Goal: Find specific page/section: Find specific page/section

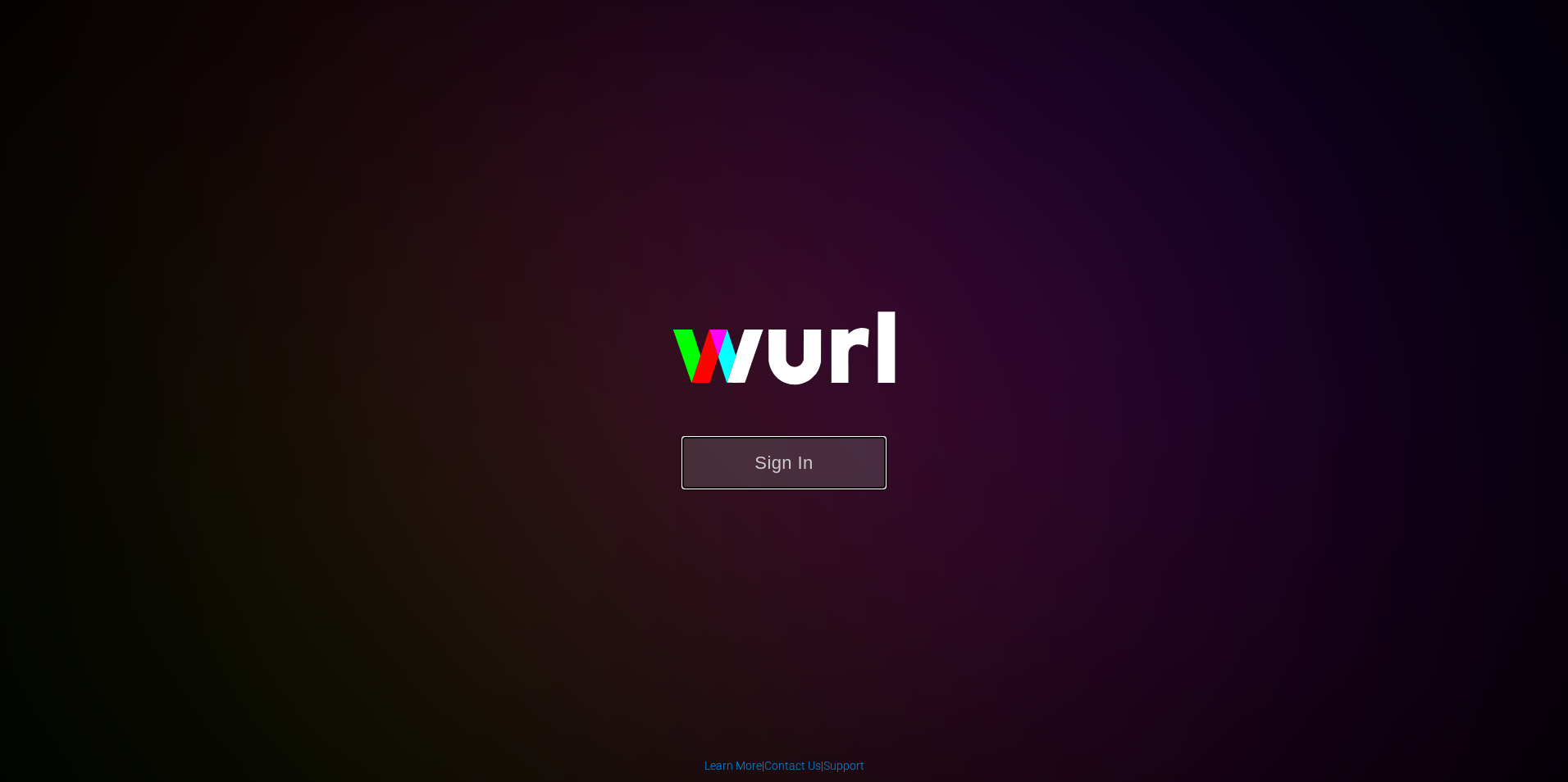
click at [808, 457] on button "Sign In" at bounding box center [784, 463] width 205 height 54
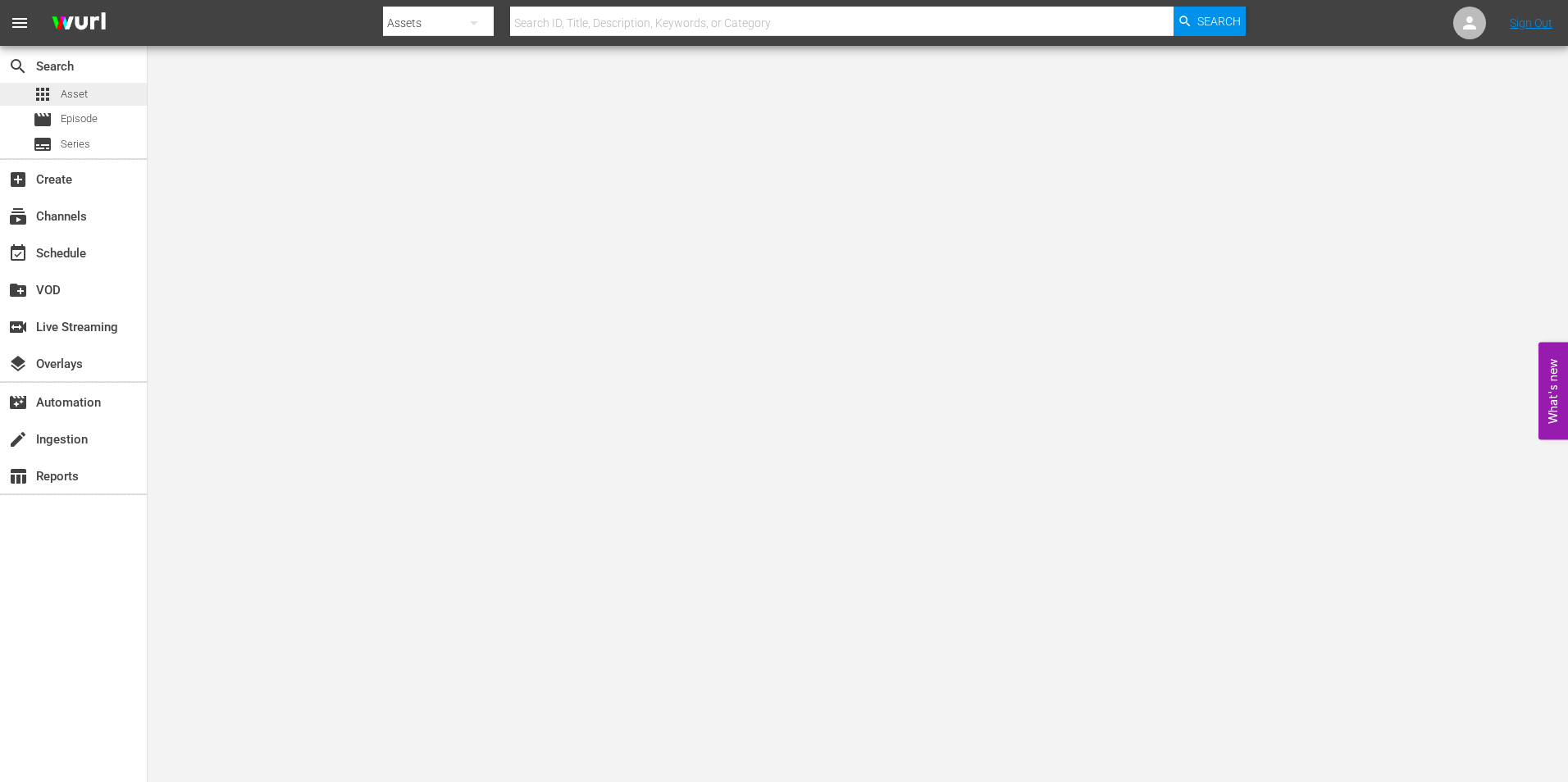
click at [102, 83] on div "apps Asset" at bounding box center [73, 94] width 147 height 23
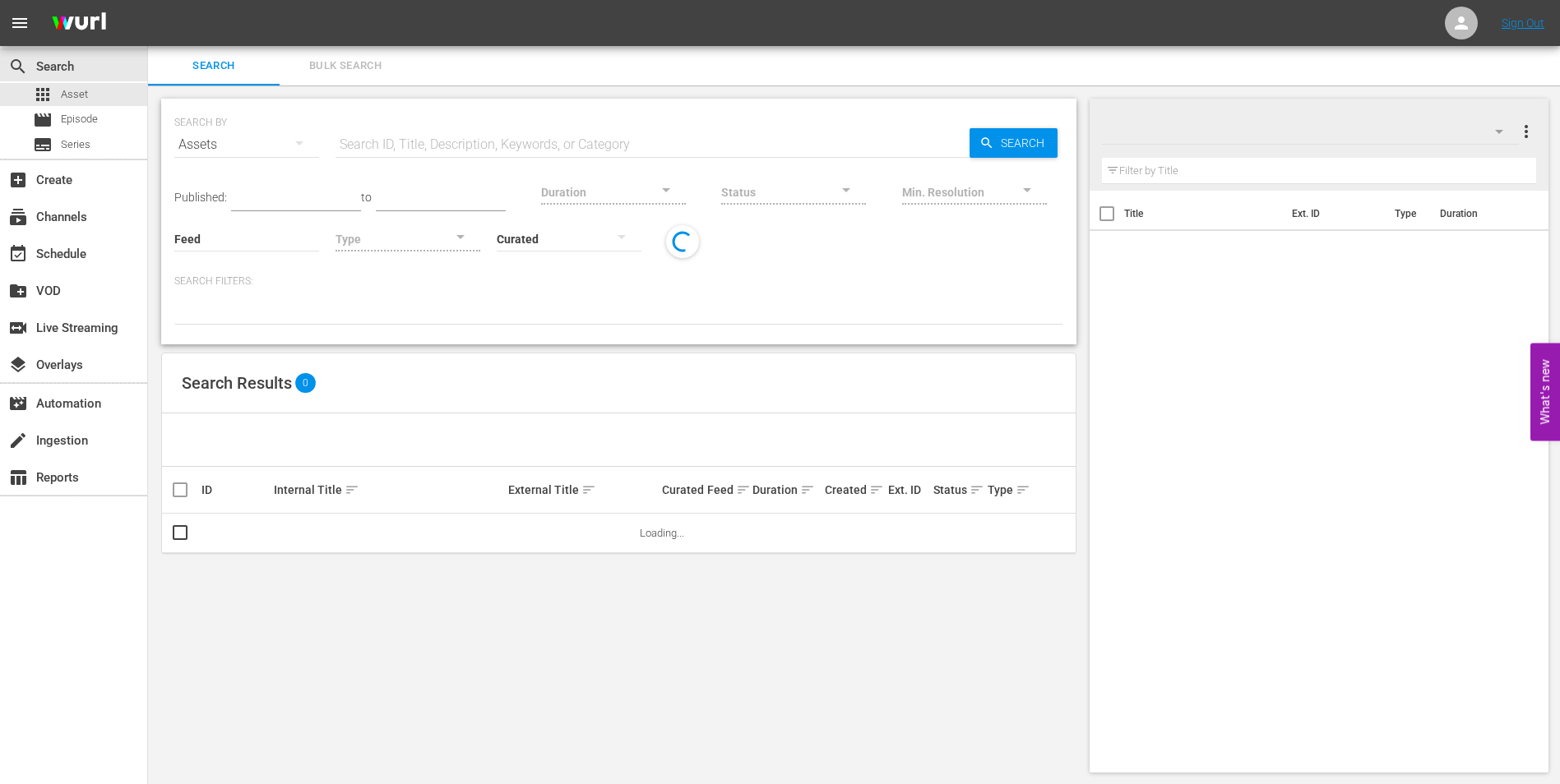
click at [422, 137] on input "text" at bounding box center [652, 145] width 634 height 40
paste input "Angel of Mine"
type input "Angel of Mine"
